Goal: Task Accomplishment & Management: Manage account settings

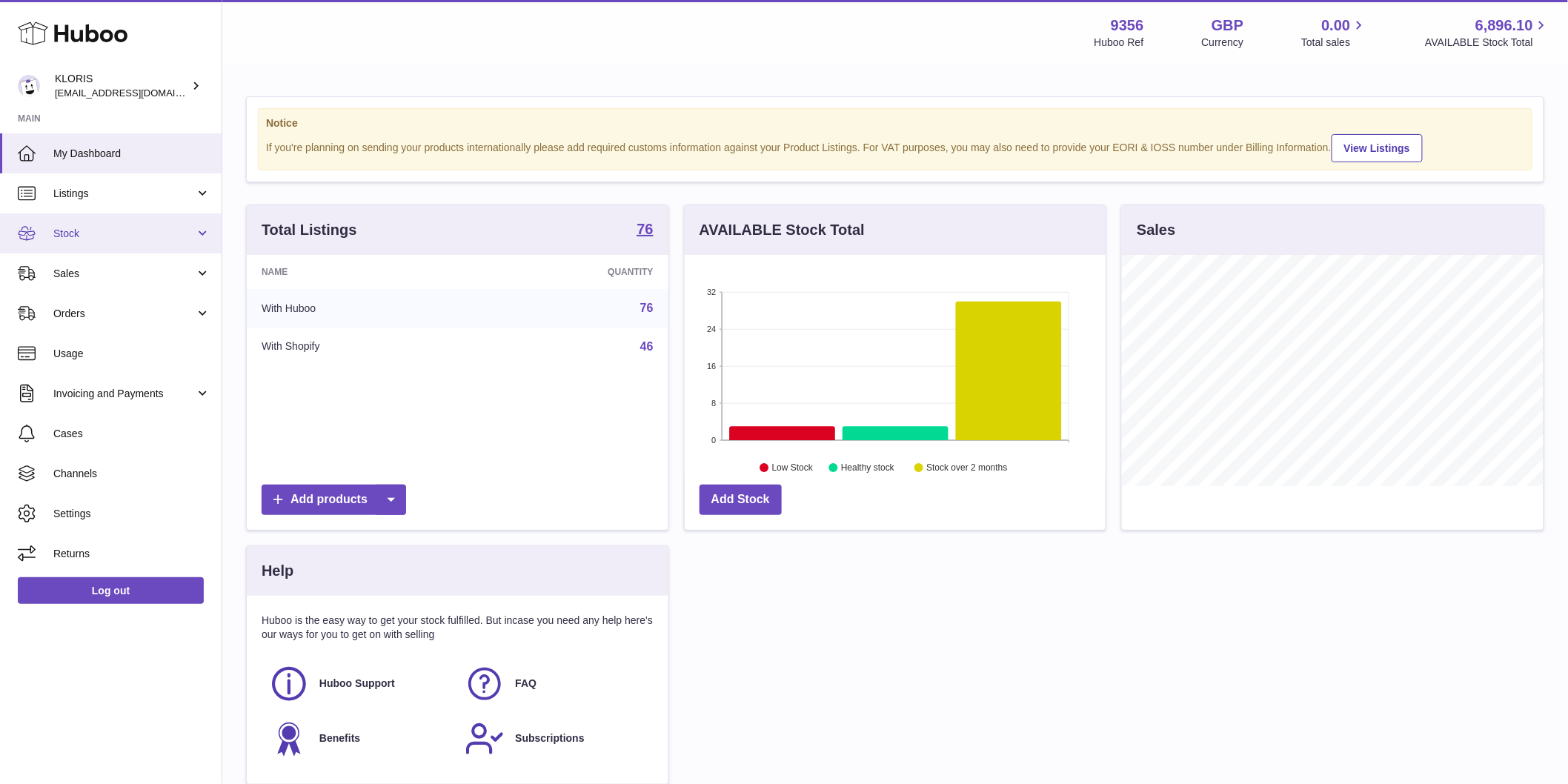
scroll to position [231, 421]
click at [140, 190] on span "Listings" at bounding box center [123, 194] width 141 height 14
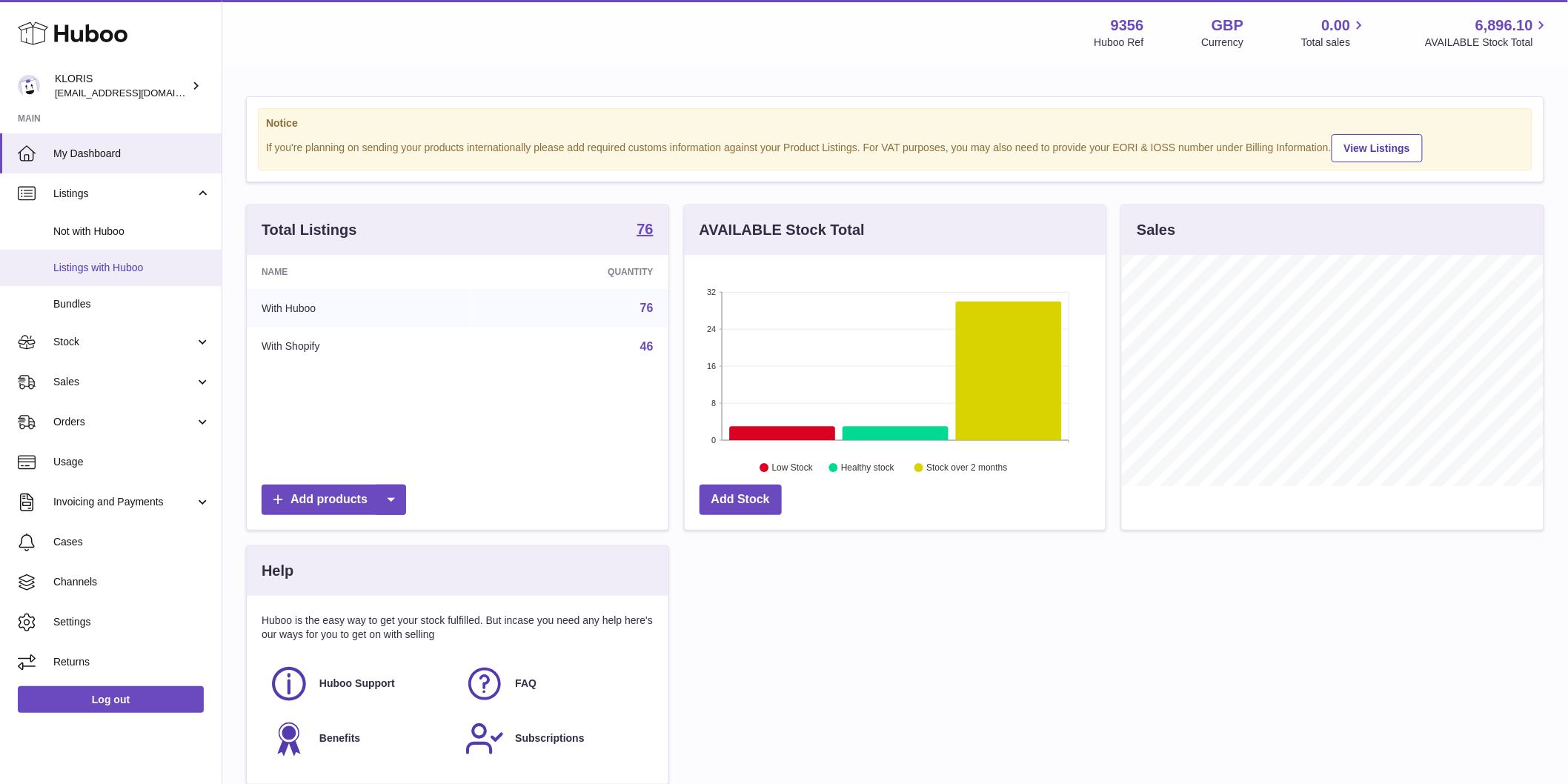
click at [137, 269] on span "Listings with Huboo" at bounding box center [132, 267] width 157 height 14
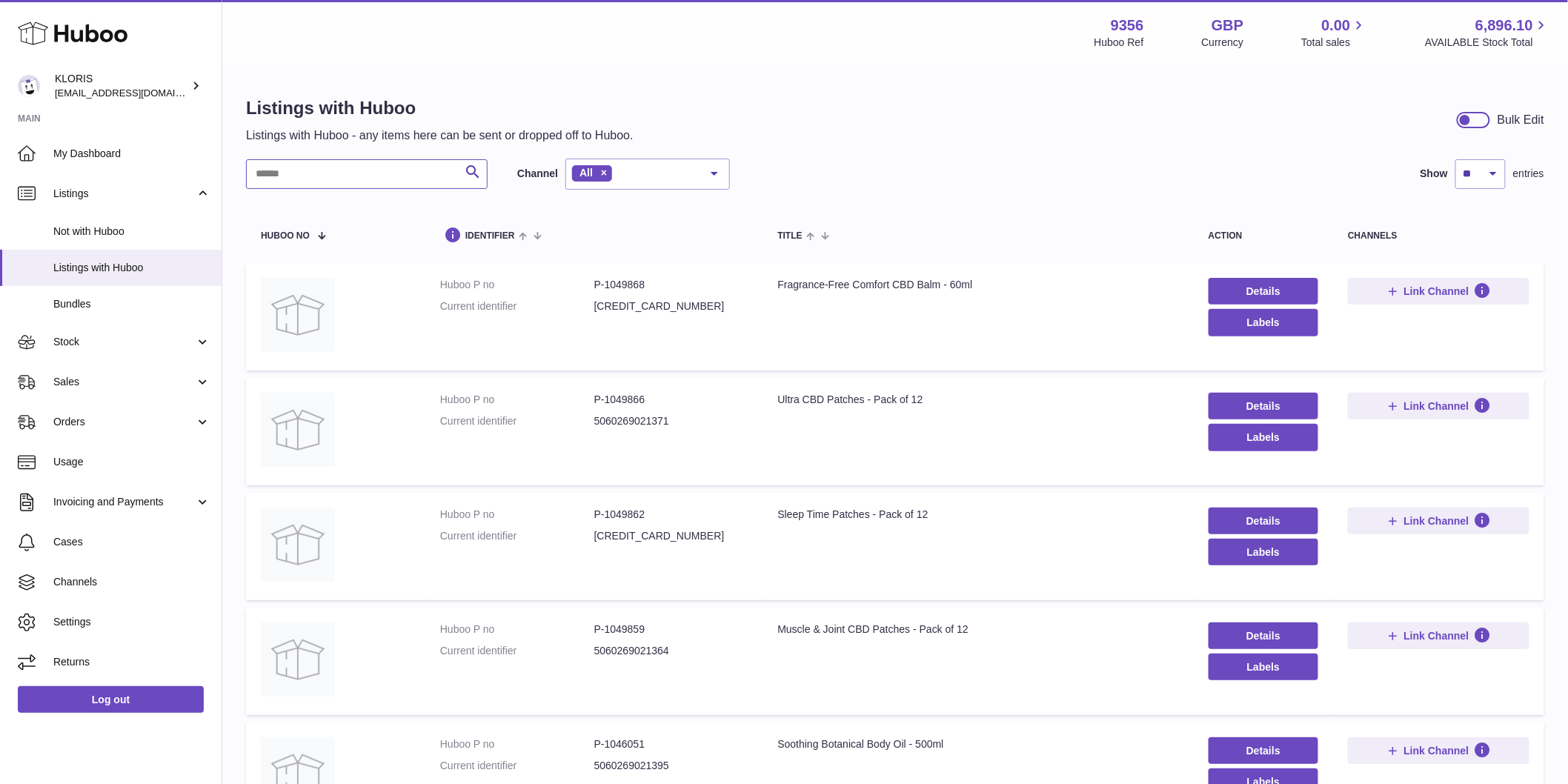
click at [333, 176] on input "text" at bounding box center [367, 173] width 242 height 30
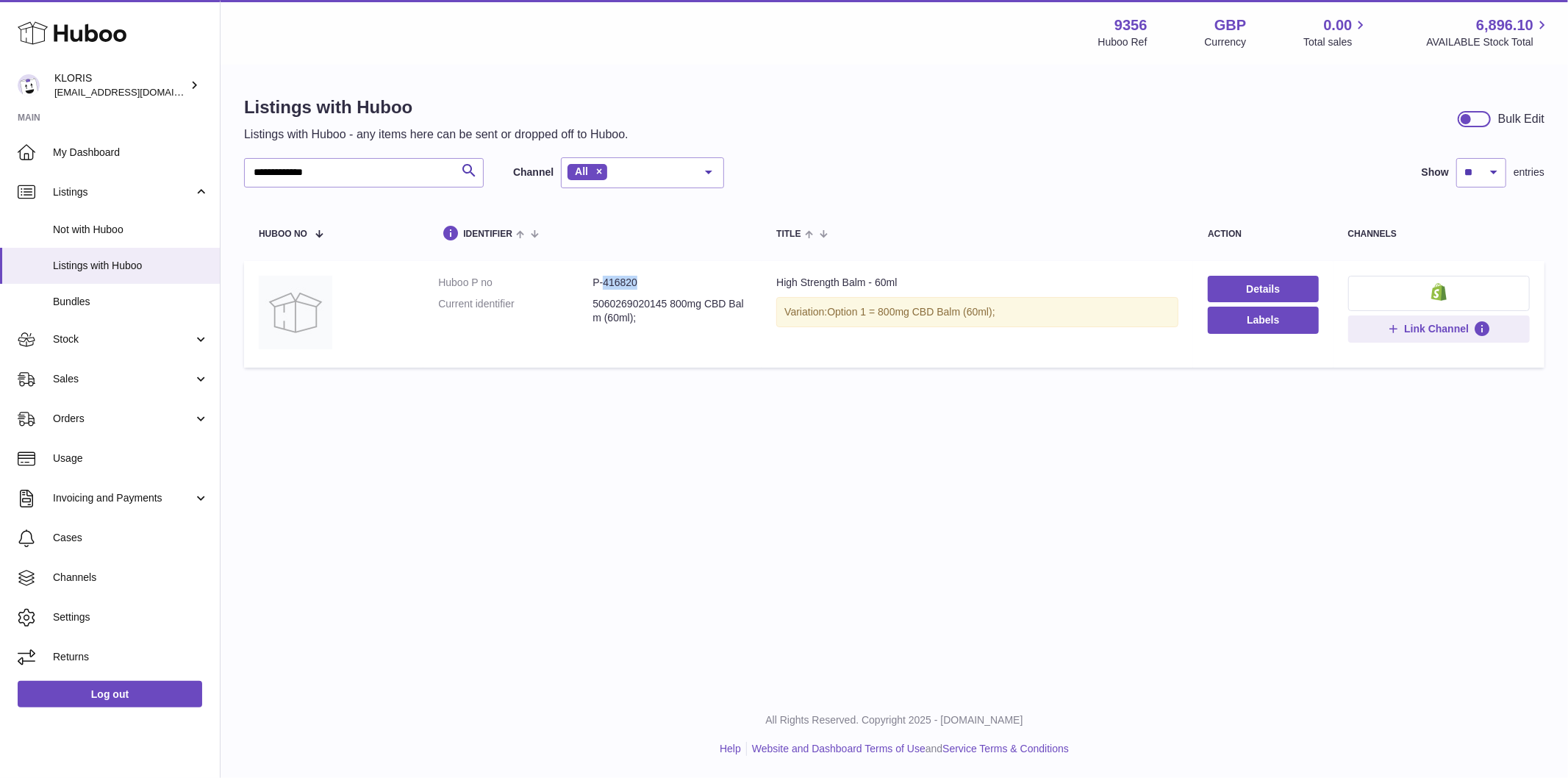
drag, startPoint x: 601, startPoint y: 281, endPoint x: 668, endPoint y: 274, distance: 67.4
click at [657, 285] on dd "P-416820" at bounding box center [669, 283] width 154 height 14
copy dd "416820"
click at [383, 171] on input "**********" at bounding box center [364, 172] width 240 height 29
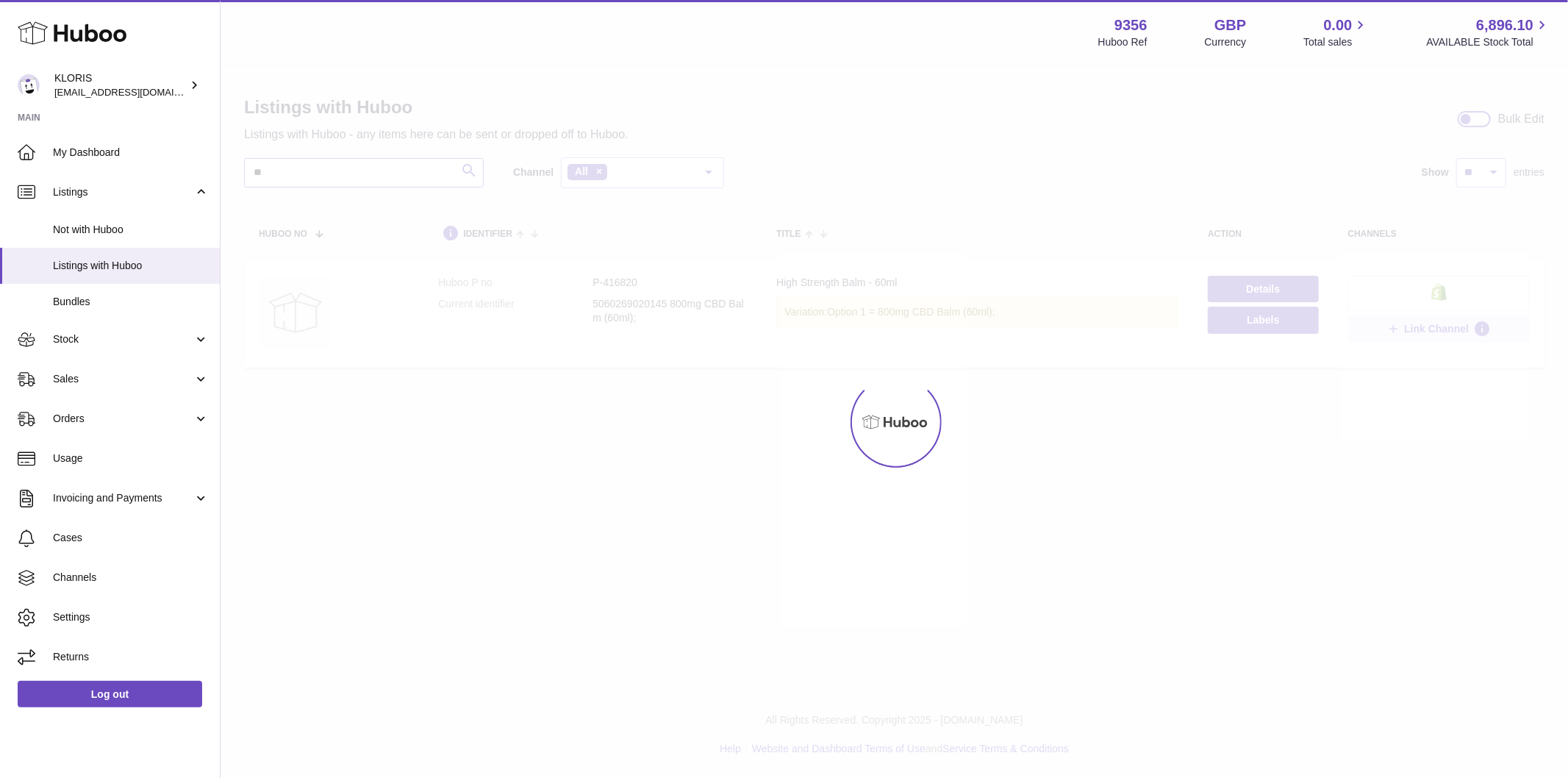
type input "*"
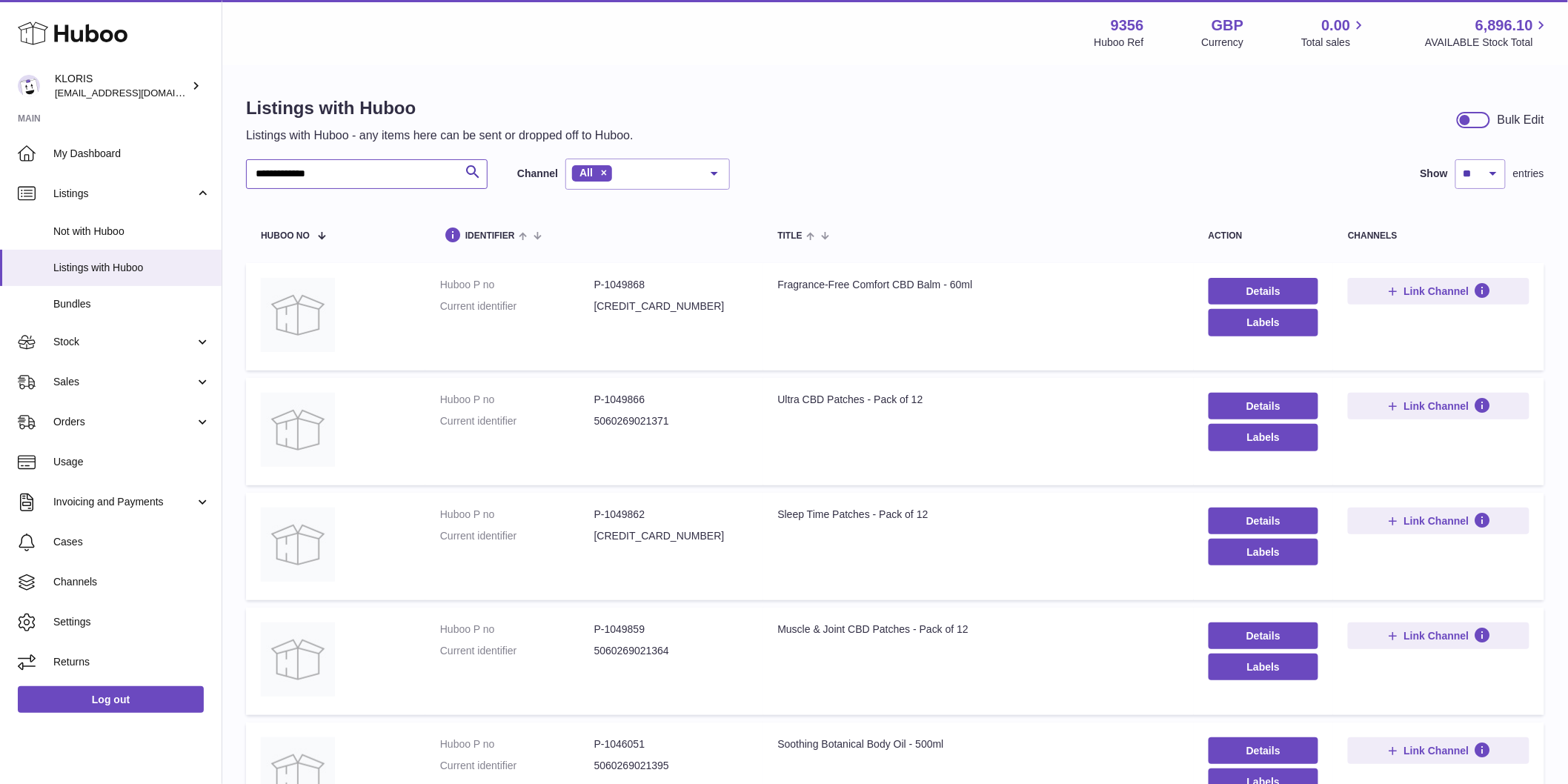
type input "**********"
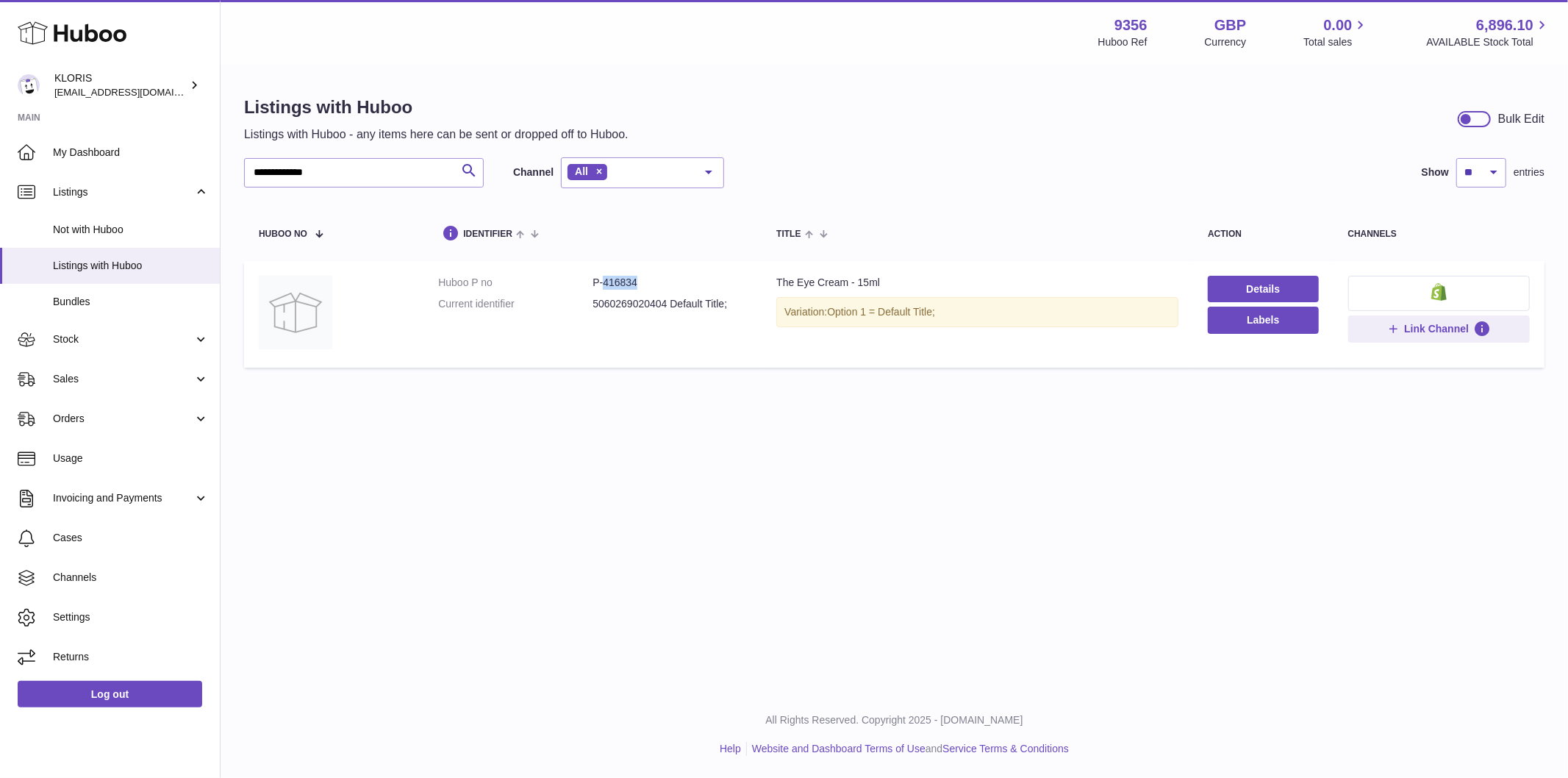
drag, startPoint x: 602, startPoint y: 282, endPoint x: 650, endPoint y: 282, distance: 48.0
click at [650, 282] on dd "P-416834" at bounding box center [669, 283] width 154 height 14
copy dd "416834"
click at [133, 692] on link "Log out" at bounding box center [110, 694] width 185 height 27
